Goal: Check status: Check status

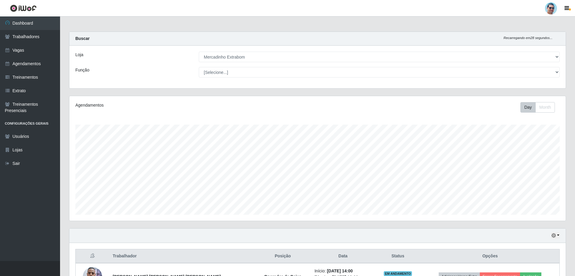
select select "175"
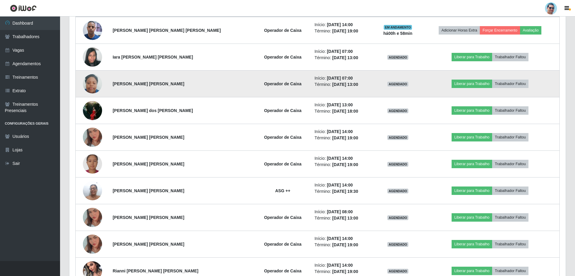
scroll to position [256, 0]
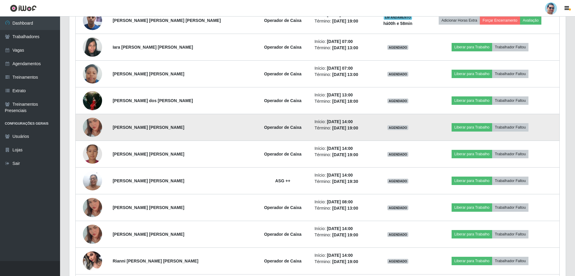
click at [89, 127] on img at bounding box center [92, 127] width 19 height 34
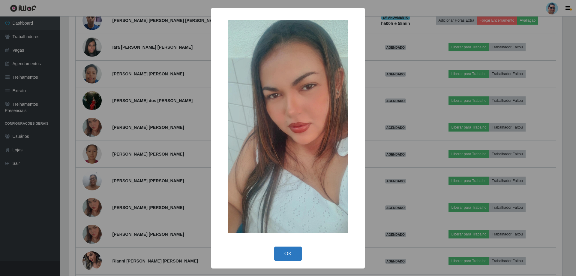
click at [281, 252] on button "OK" at bounding box center [288, 253] width 28 height 14
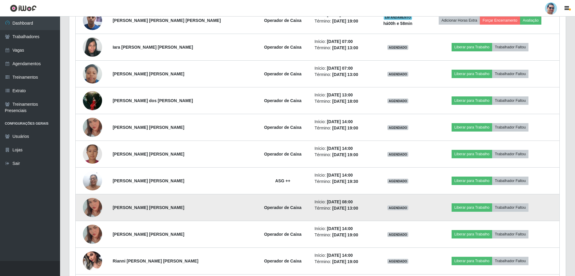
scroll to position [316, 0]
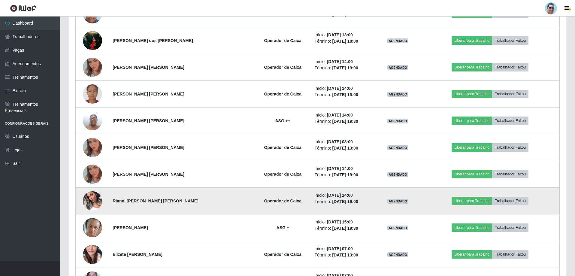
click at [97, 198] on img at bounding box center [92, 201] width 19 height 26
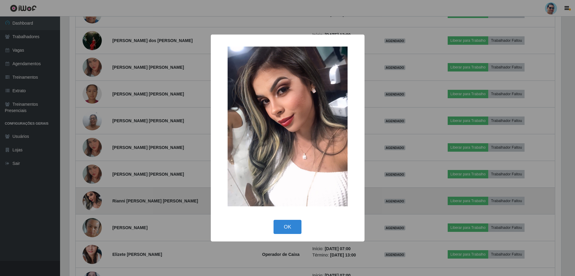
scroll to position [125, 493]
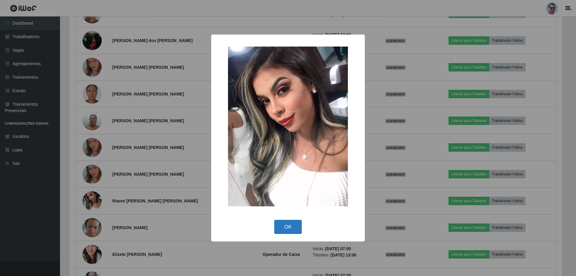
click at [280, 227] on button "OK" at bounding box center [288, 227] width 28 height 14
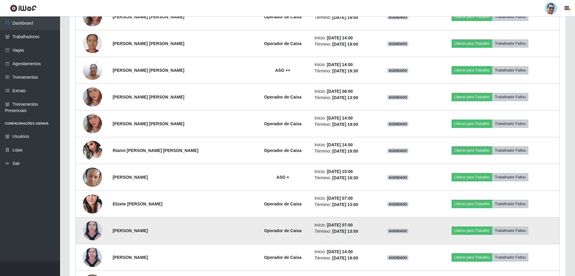
scroll to position [376, 0]
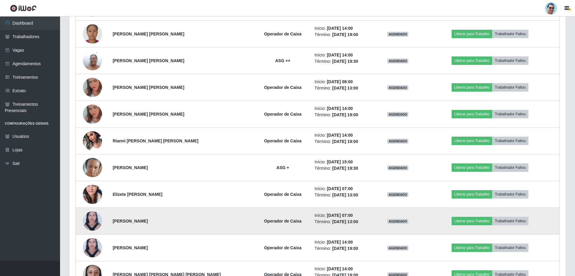
click at [100, 217] on img at bounding box center [92, 221] width 19 height 26
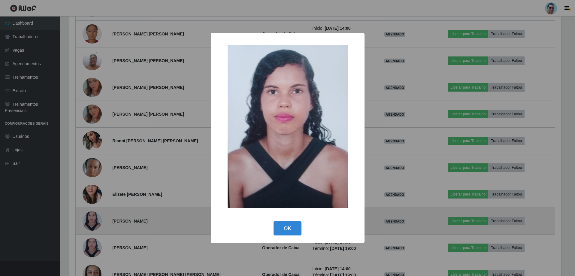
scroll to position [125, 493]
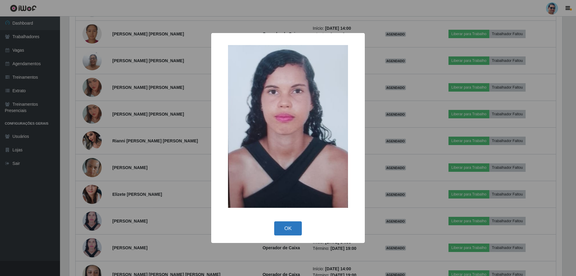
click at [286, 227] on button "OK" at bounding box center [288, 228] width 28 height 14
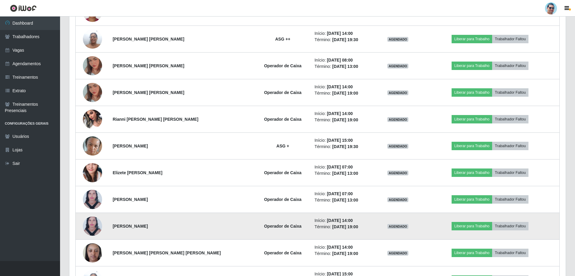
scroll to position [436, 0]
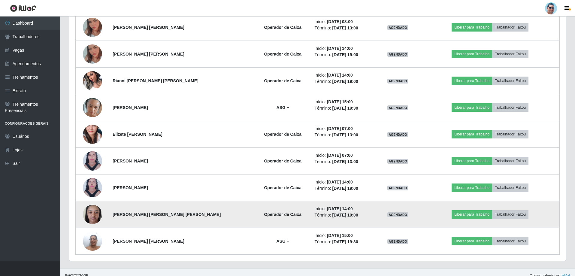
click at [91, 214] on img at bounding box center [92, 214] width 19 height 26
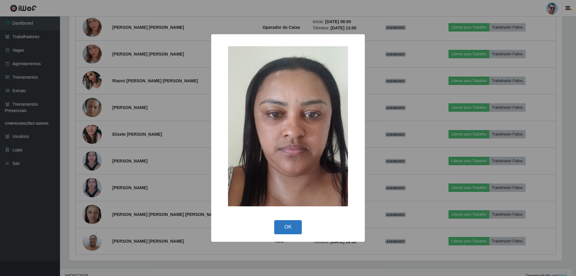
drag, startPoint x: 293, startPoint y: 222, endPoint x: 279, endPoint y: 217, distance: 15.1
click at [289, 220] on button "OK" at bounding box center [288, 227] width 28 height 14
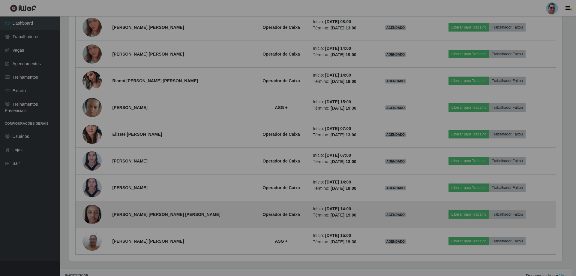
scroll to position [125, 496]
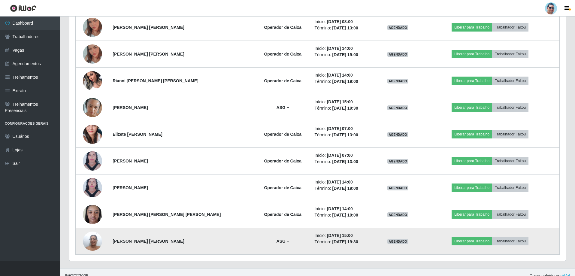
click at [90, 242] on img at bounding box center [92, 241] width 19 height 26
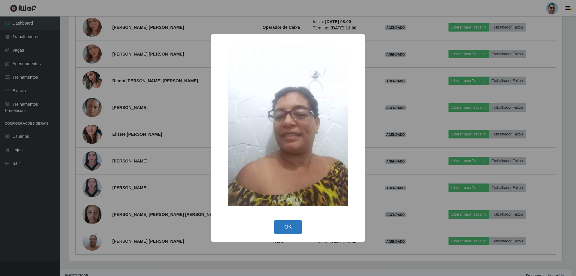
click at [286, 224] on button "OK" at bounding box center [288, 227] width 28 height 14
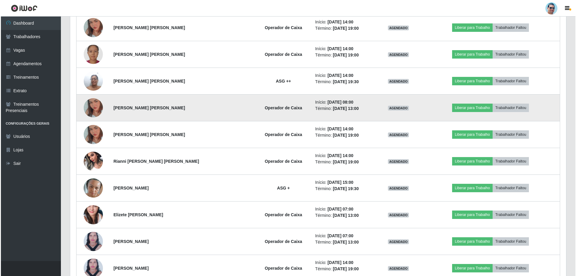
scroll to position [346, 0]
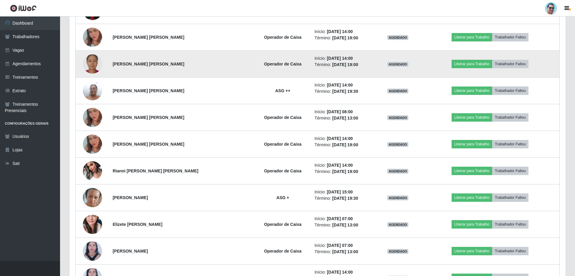
click at [86, 58] on img at bounding box center [92, 63] width 19 height 19
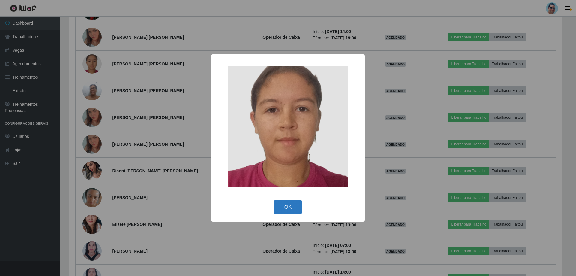
click at [291, 205] on button "OK" at bounding box center [288, 207] width 28 height 14
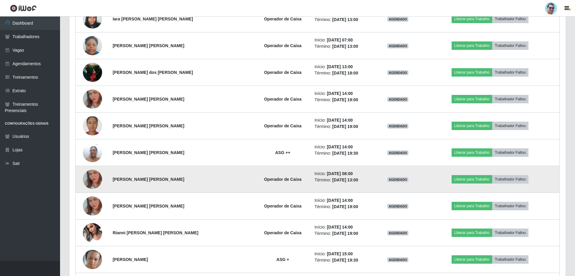
scroll to position [0, 0]
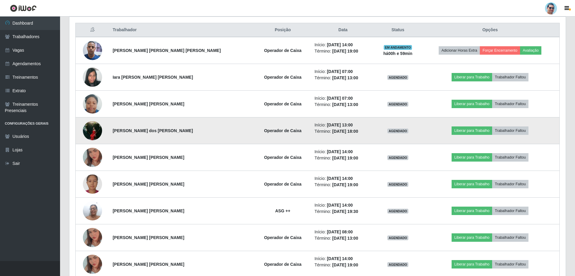
click at [90, 133] on img at bounding box center [92, 131] width 19 height 26
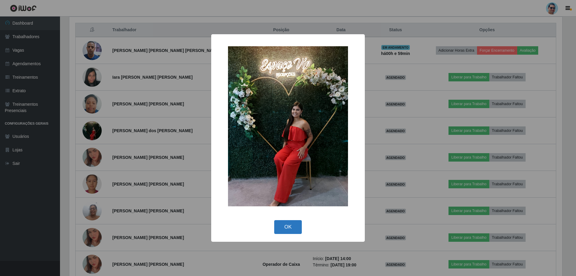
click at [284, 226] on button "OK" at bounding box center [288, 227] width 28 height 14
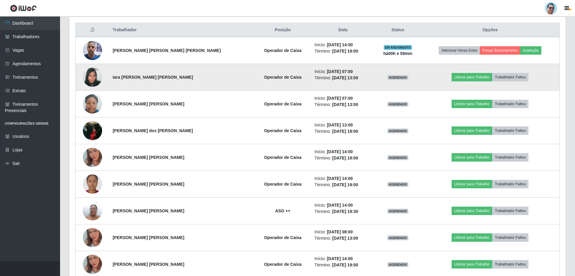
click at [97, 74] on img at bounding box center [92, 77] width 19 height 26
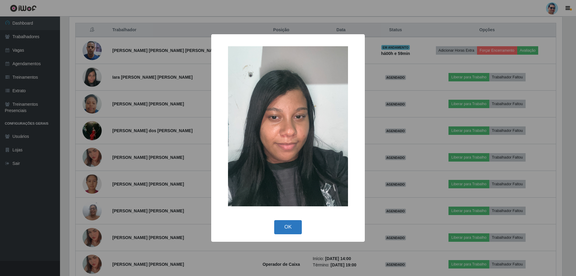
click at [287, 223] on button "OK" at bounding box center [288, 227] width 28 height 14
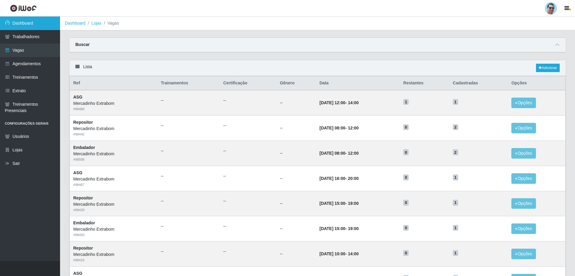
click at [46, 19] on link "Dashboard" at bounding box center [30, 24] width 60 height 14
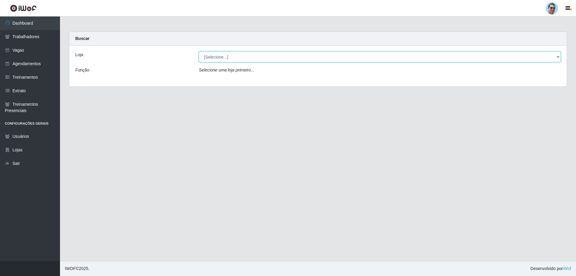
click at [212, 57] on select "[Selecione...] Mercadinho Extrabom" at bounding box center [380, 57] width 362 height 11
select select "175"
click at [199, 52] on select "[Selecione...] Mercadinho Extrabom" at bounding box center [380, 57] width 362 height 11
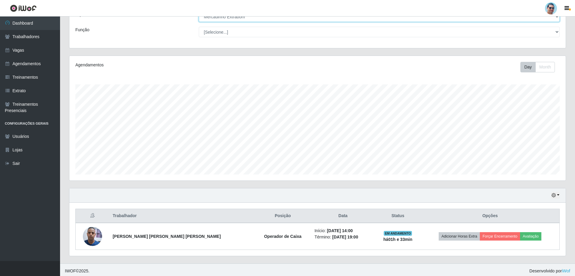
scroll to position [43, 0]
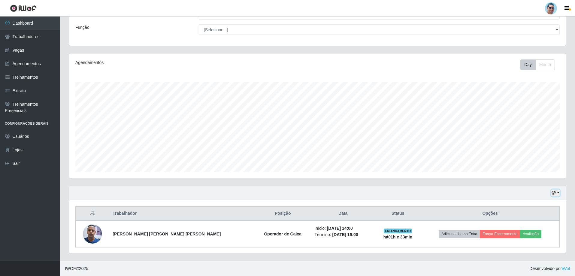
click at [225, 179] on button "button" at bounding box center [555, 192] width 8 height 7
click at [225, 158] on button "3 dias" at bounding box center [535, 158] width 47 height 13
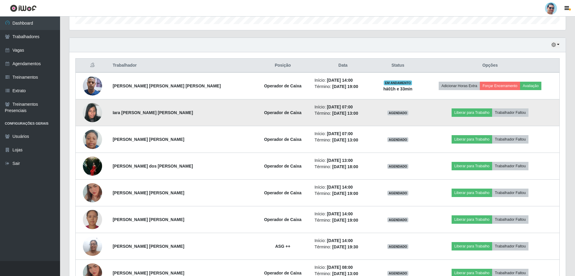
scroll to position [193, 0]
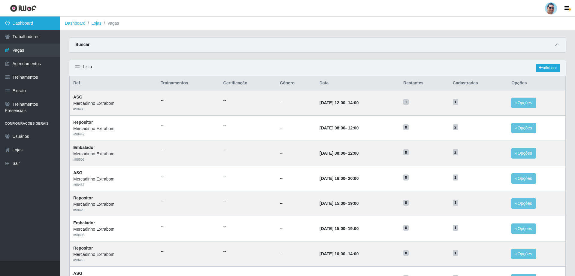
click at [51, 23] on link "Dashboard" at bounding box center [30, 24] width 60 height 14
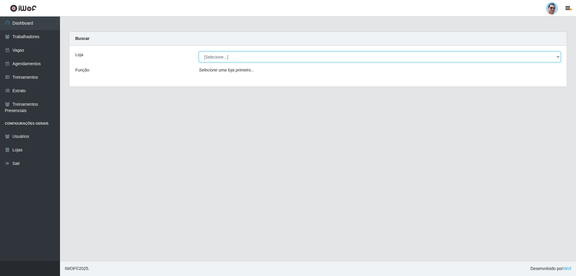
click at [224, 58] on select "[Selecione...] Mercadinho Extrabom" at bounding box center [380, 57] width 362 height 11
select select "175"
click at [199, 52] on select "[Selecione...] Mercadinho Extrabom" at bounding box center [380, 57] width 362 height 11
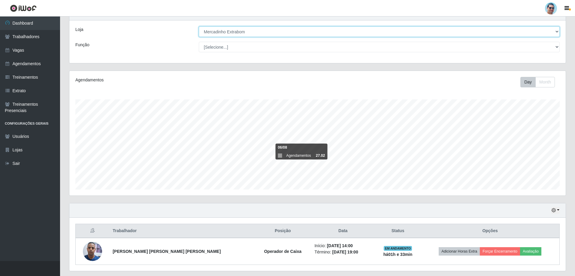
scroll to position [43, 0]
